Goal: Communication & Community: Participate in discussion

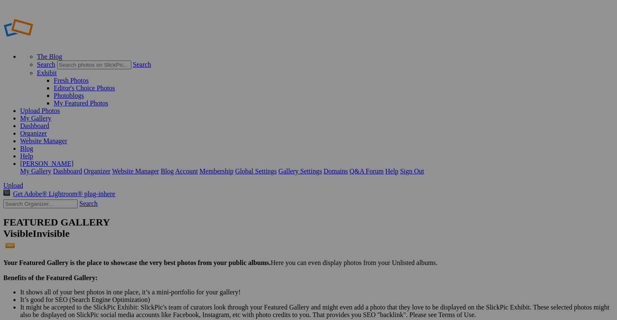
click at [73, 160] on link "[PERSON_NAME]" at bounding box center [46, 163] width 53 height 7
click at [198, 168] on link "Account" at bounding box center [186, 171] width 23 height 7
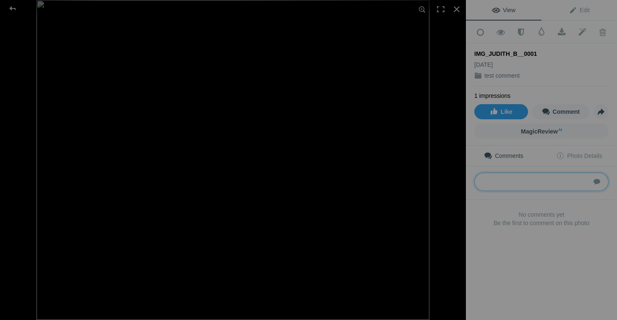
click at [496, 180] on textarea at bounding box center [542, 182] width 134 height 18
type textarea "testing"
click at [511, 238] on div "Comments Photo Details Submit No comments yet Be the first to comment on this p…" at bounding box center [541, 200] width 151 height 109
click at [508, 177] on textarea at bounding box center [542, 182] width 134 height 18
click at [319, 163] on img at bounding box center [233, 160] width 393 height 320
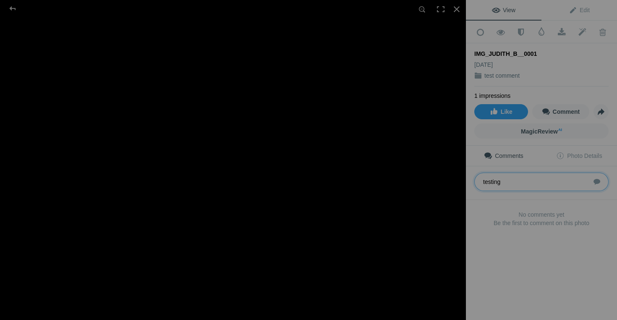
click at [319, 163] on img at bounding box center [184, 158] width 614 height 500
click at [456, 8] on div at bounding box center [457, 9] width 18 height 18
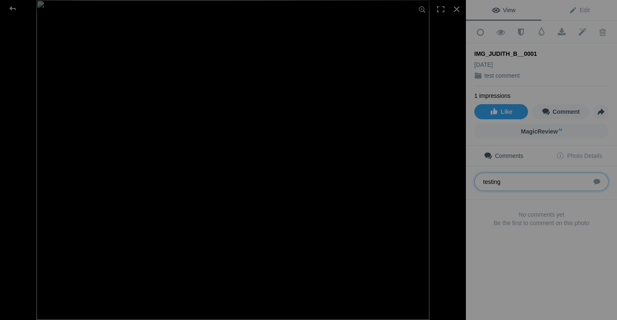
click at [527, 187] on textarea at bounding box center [542, 182] width 134 height 18
click at [495, 109] on span "Like" at bounding box center [501, 111] width 23 height 7
click at [493, 271] on div "View Edit Add to Quick Collection Remove from Quick Collection Hide from Public…" at bounding box center [541, 160] width 151 height 320
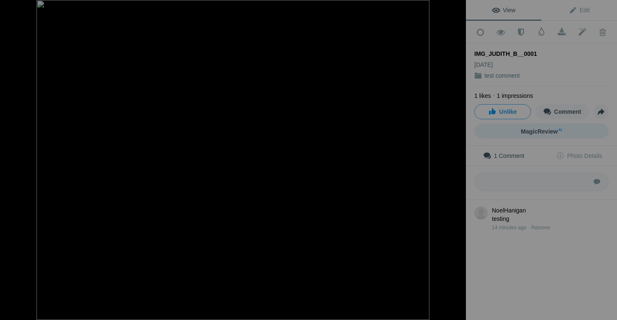
click at [540, 129] on span "MagicReview AI" at bounding box center [541, 131] width 41 height 7
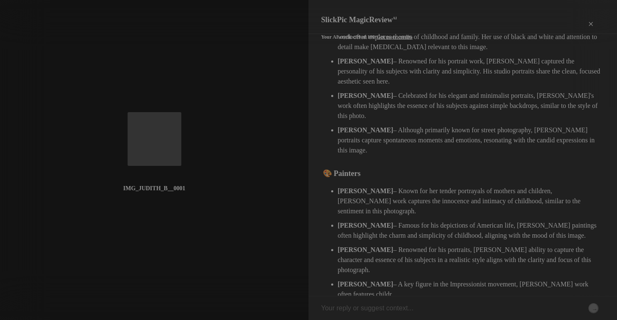
scroll to position [198, 0]
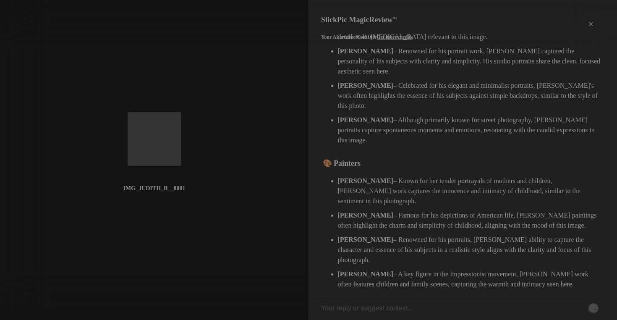
click at [591, 16] on div "×" at bounding box center [590, 24] width 25 height 17
